Goal: Task Accomplishment & Management: Manage account settings

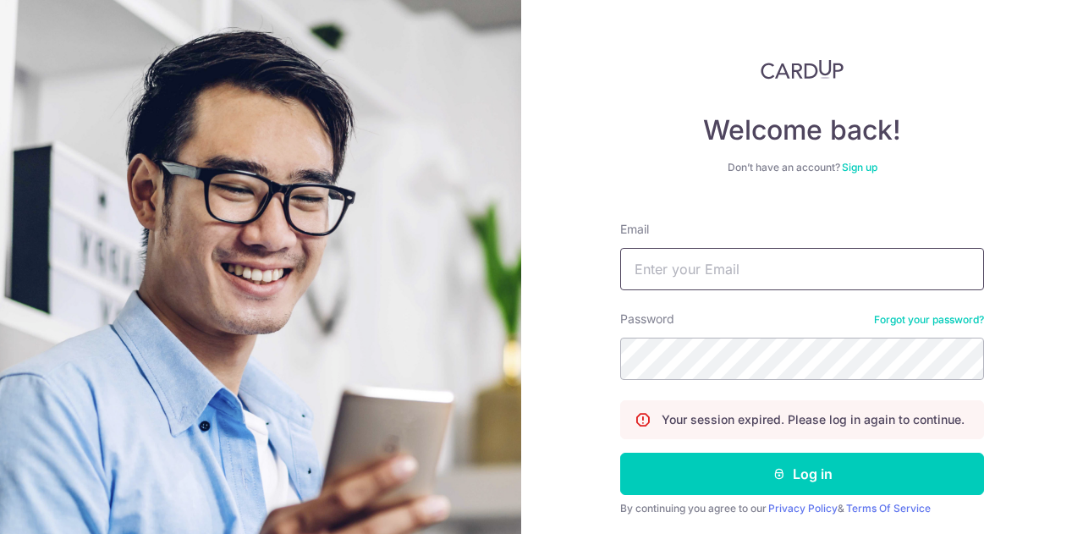
type input "[EMAIL_ADDRESS][DOMAIN_NAME]"
click at [620, 453] on button "Log in" at bounding box center [802, 474] width 364 height 42
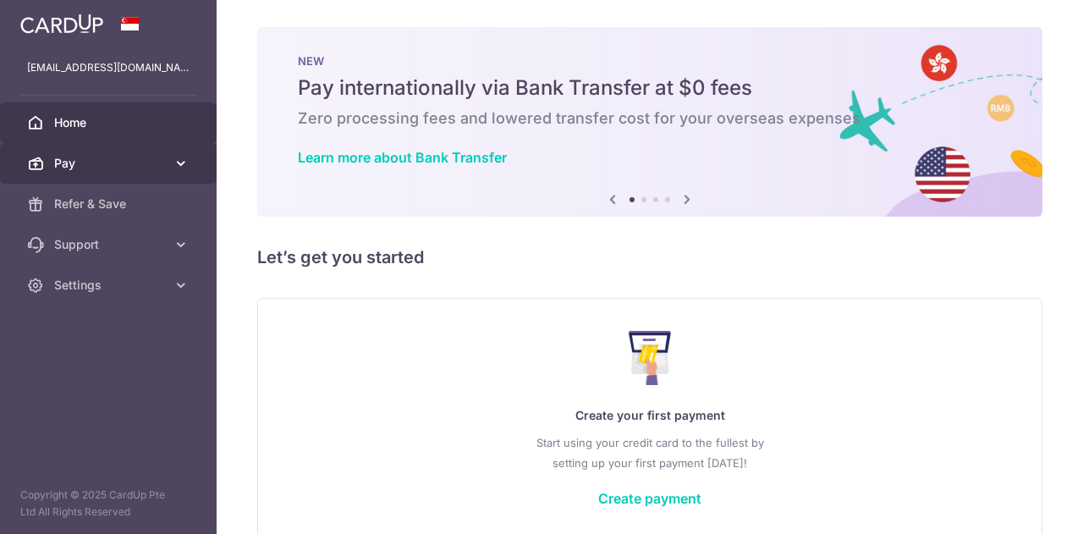
click at [141, 156] on span "Pay" at bounding box center [110, 163] width 112 height 17
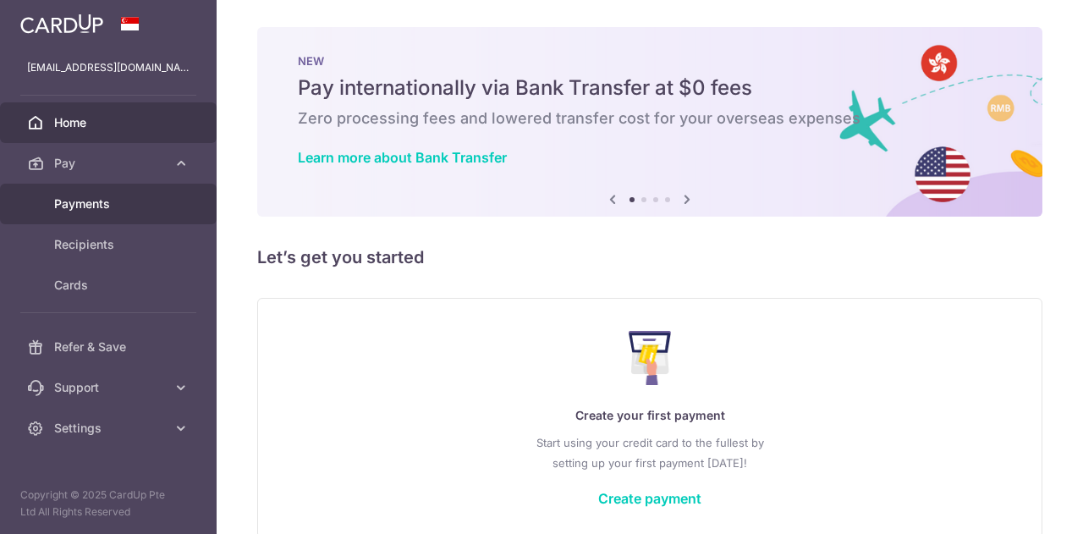
click at [114, 204] on span "Payments" at bounding box center [110, 203] width 112 height 17
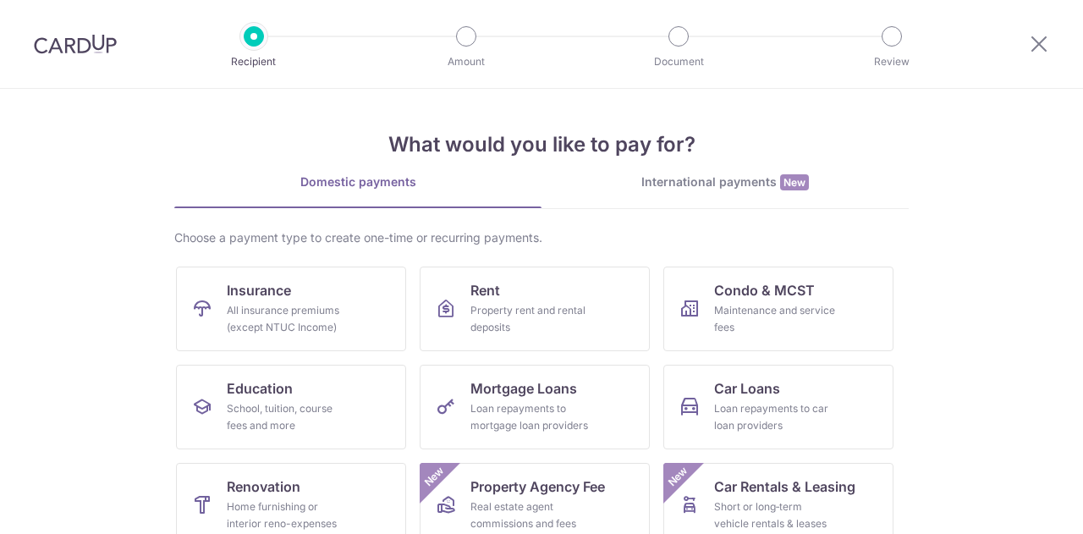
click at [81, 52] on img at bounding box center [75, 44] width 83 height 20
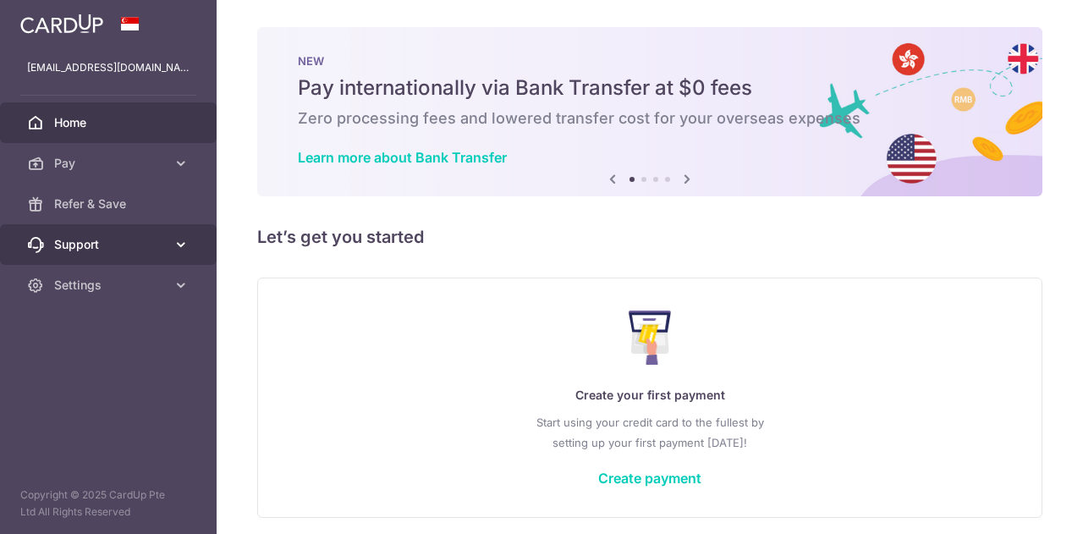
click at [134, 248] on span "Support" at bounding box center [110, 244] width 112 height 17
click at [154, 258] on link "Support" at bounding box center [108, 244] width 217 height 41
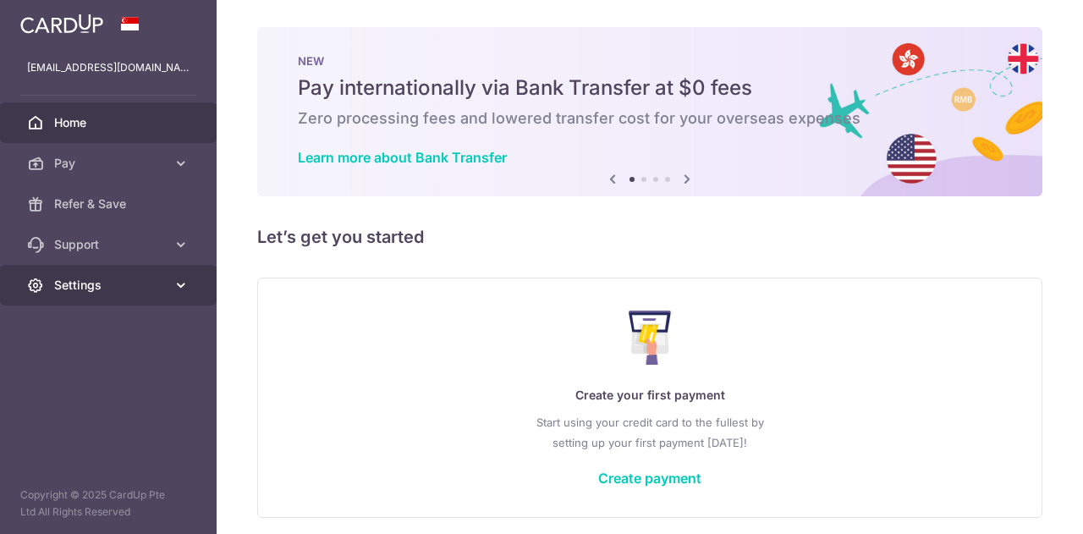
click at [85, 282] on span "Settings" at bounding box center [110, 285] width 112 height 17
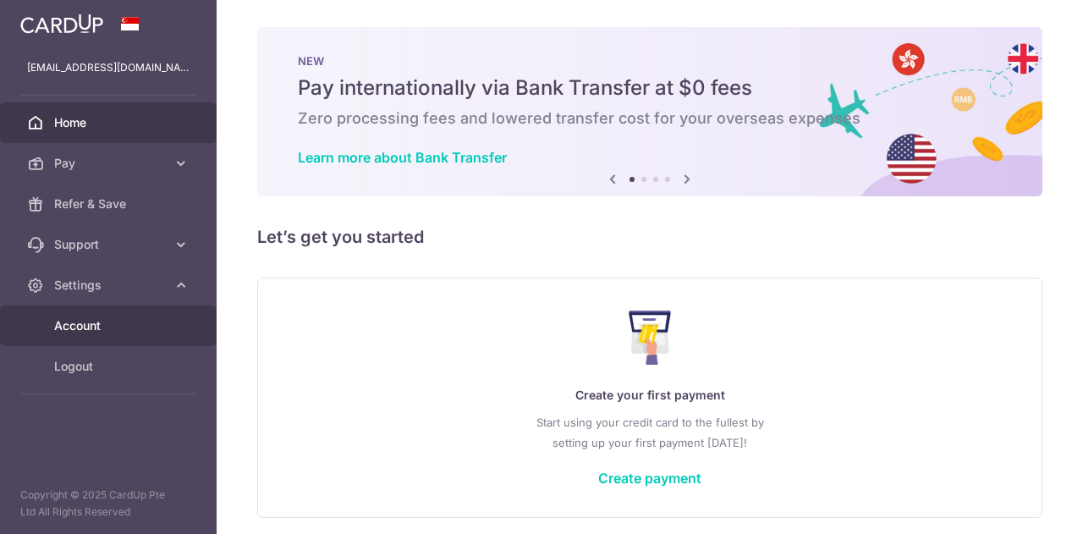
click at [95, 331] on span "Account" at bounding box center [110, 325] width 112 height 17
